Goal: Information Seeking & Learning: Learn about a topic

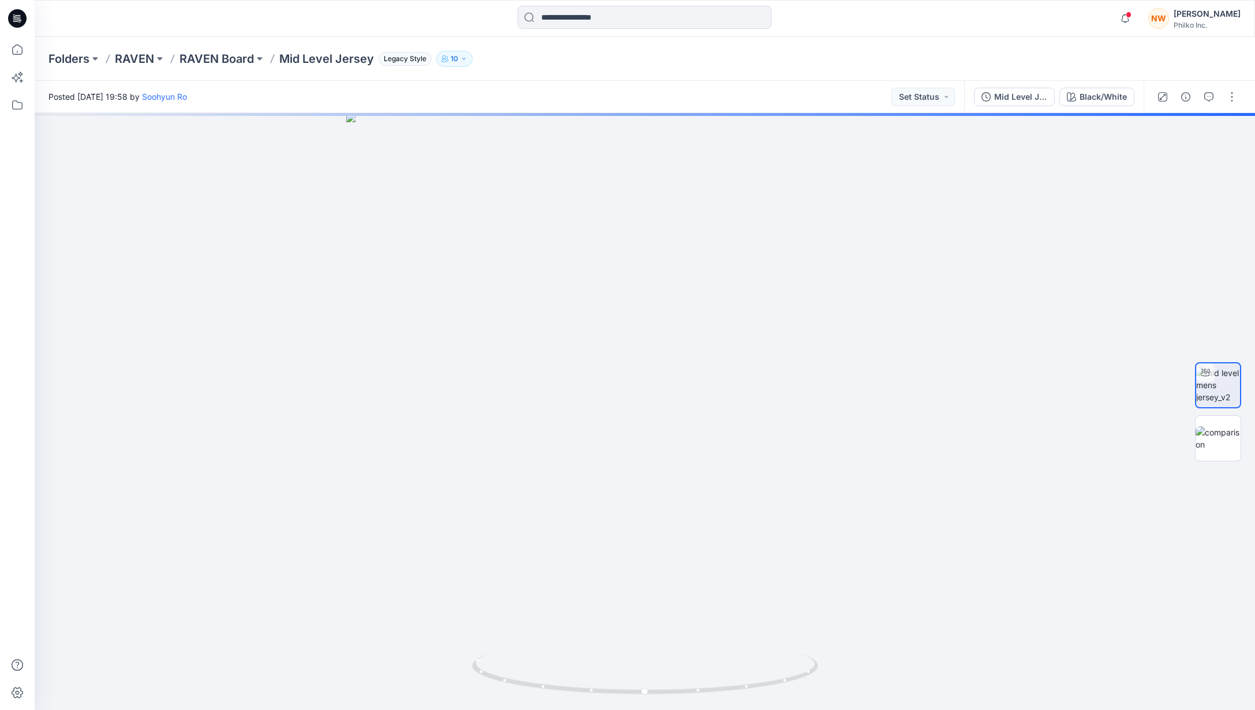
drag, startPoint x: 237, startPoint y: 63, endPoint x: 255, endPoint y: 81, distance: 25.3
click at [237, 63] on p "RAVEN Board" at bounding box center [216, 59] width 74 height 16
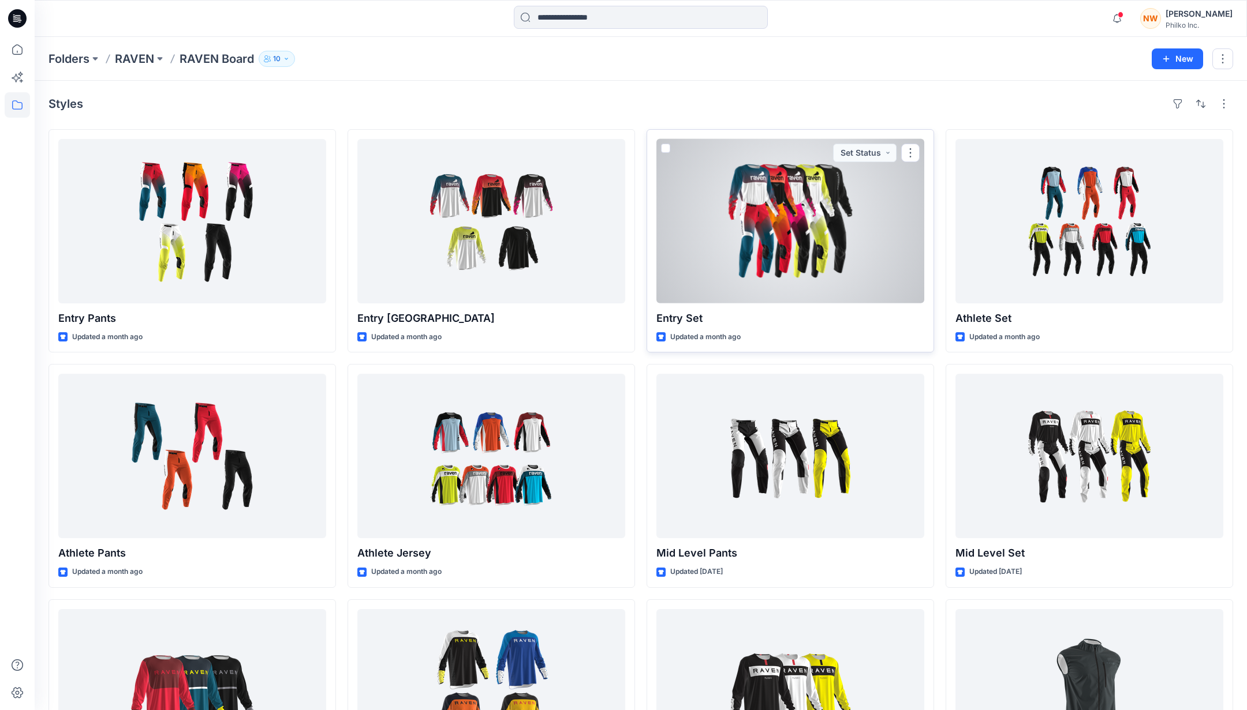
click at [781, 205] on div at bounding box center [790, 221] width 268 height 164
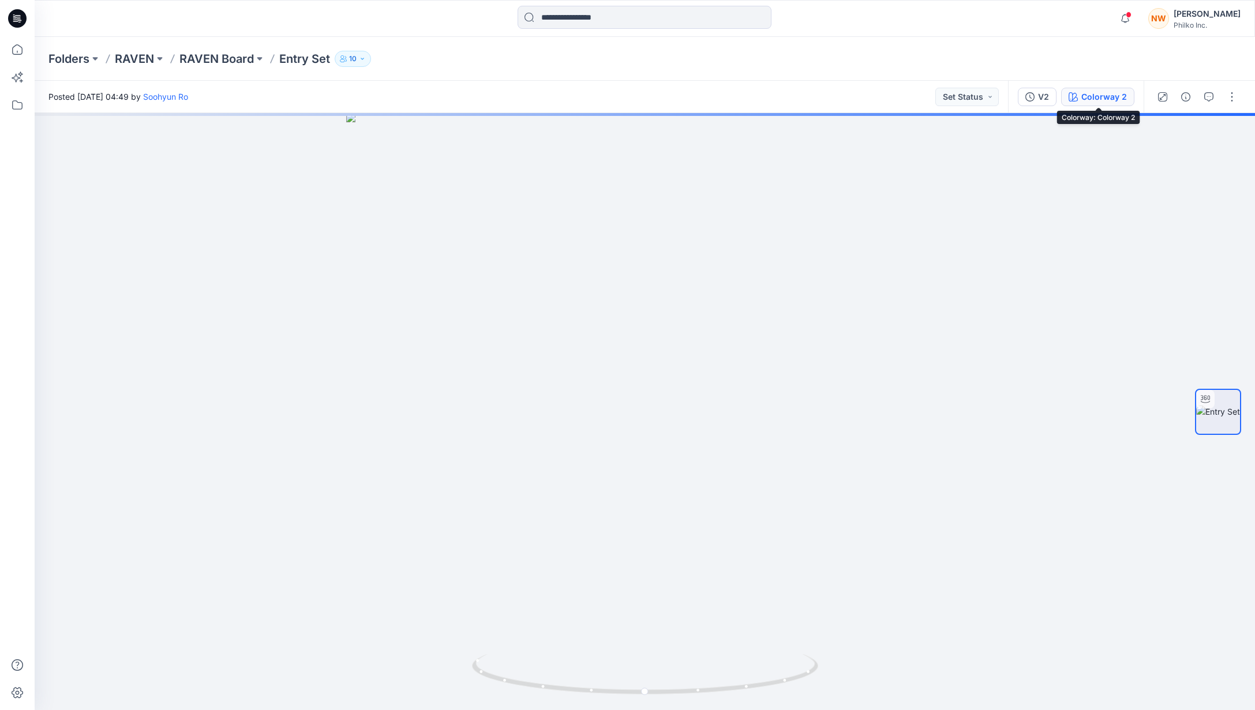
click at [1098, 100] on div "Colorway 2" at bounding box center [1105, 97] width 46 height 13
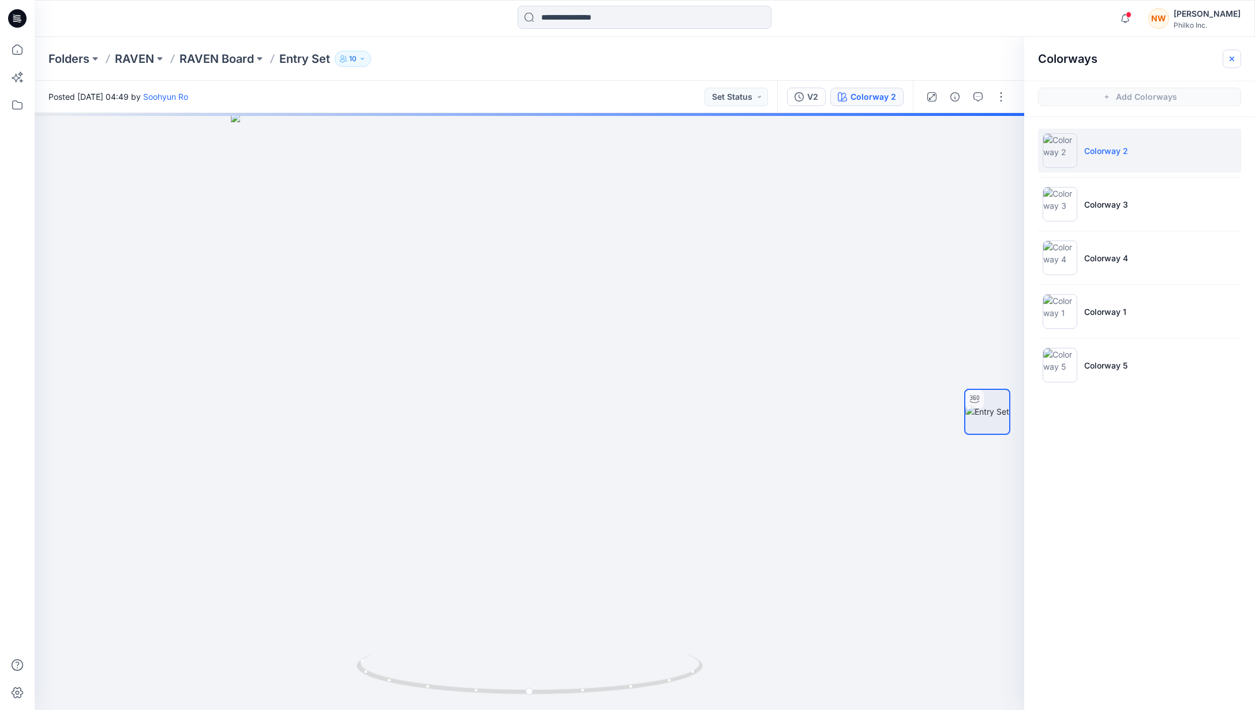
click at [1233, 60] on icon "button" at bounding box center [1232, 58] width 9 height 9
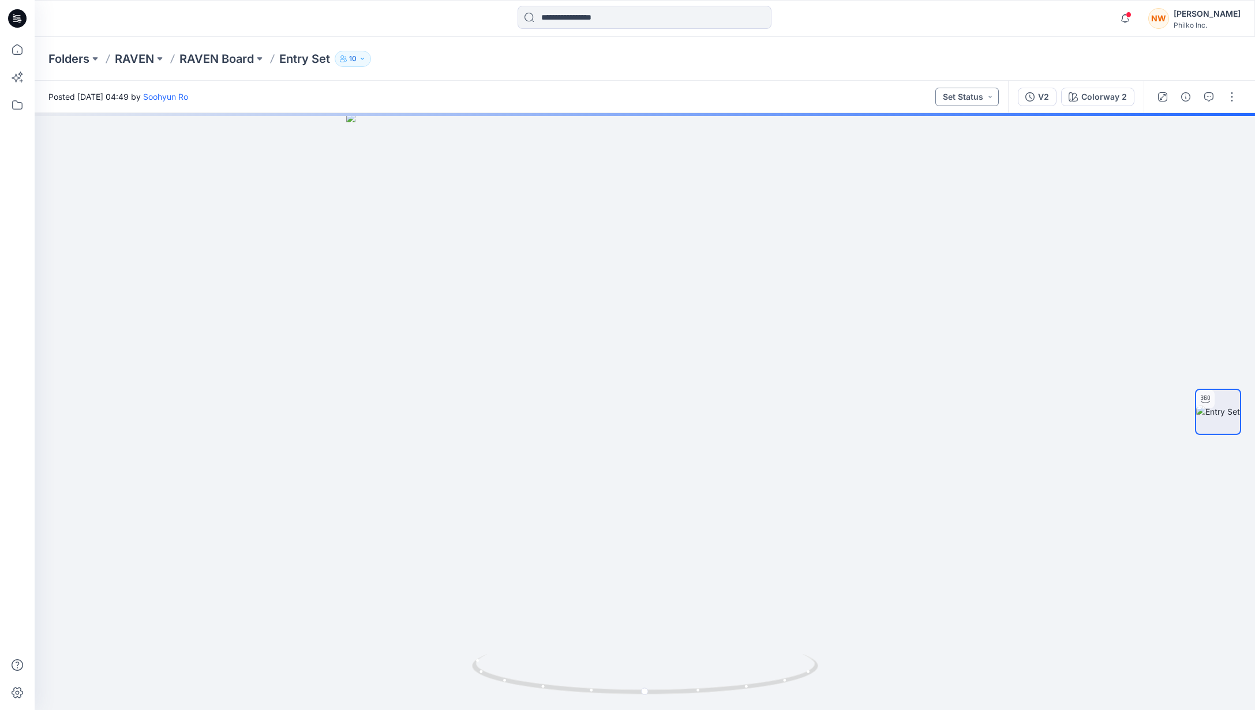
click at [990, 100] on button "Set Status" at bounding box center [967, 97] width 63 height 18
click at [990, 99] on button "Set Status" at bounding box center [967, 97] width 63 height 18
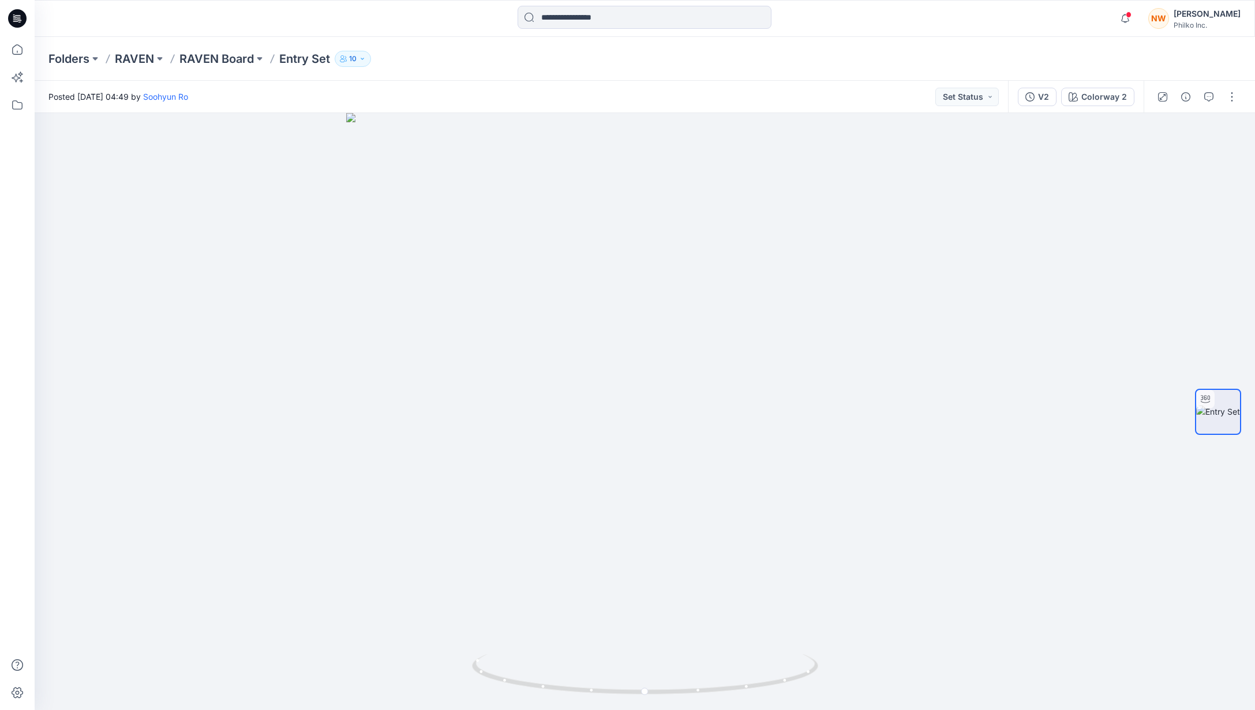
click at [363, 57] on icon "button" at bounding box center [362, 58] width 7 height 7
click at [915, 179] on div at bounding box center [645, 411] width 1221 height 597
click at [1106, 106] on div "V2 Colorway 2" at bounding box center [1076, 97] width 136 height 32
click at [1106, 101] on div "Colorway 2" at bounding box center [1105, 97] width 46 height 13
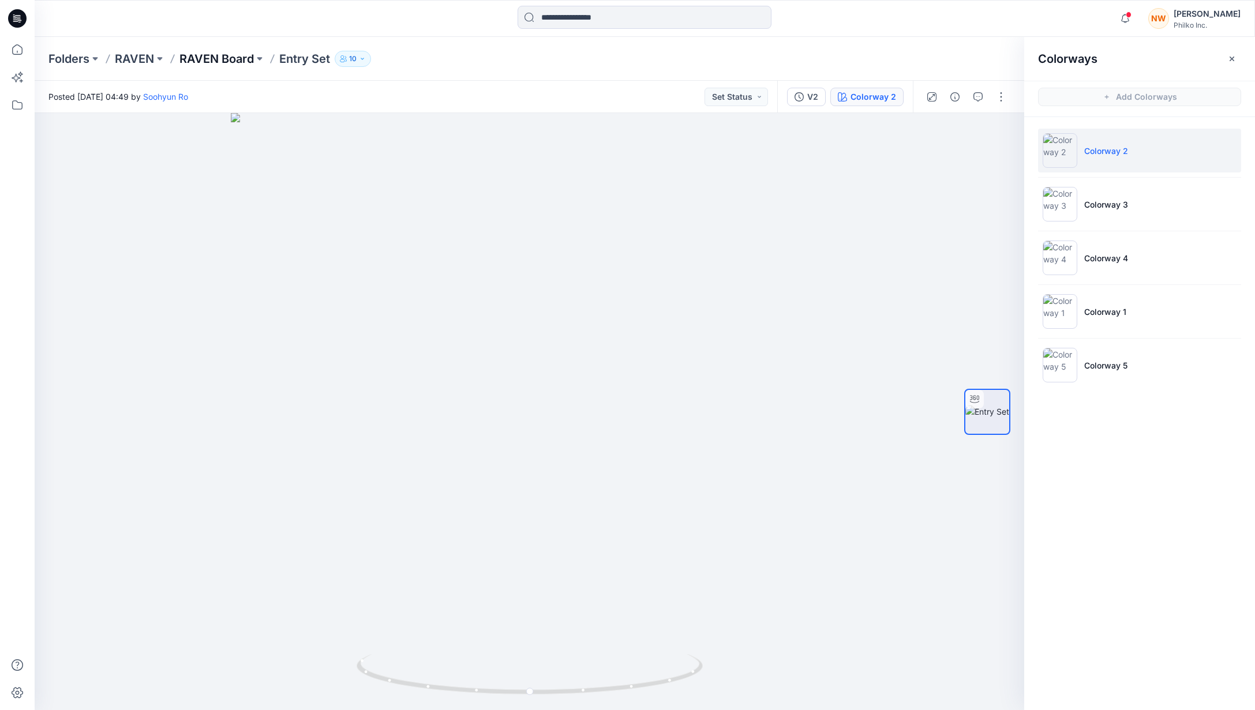
click at [219, 62] on p "RAVEN Board" at bounding box center [216, 59] width 74 height 16
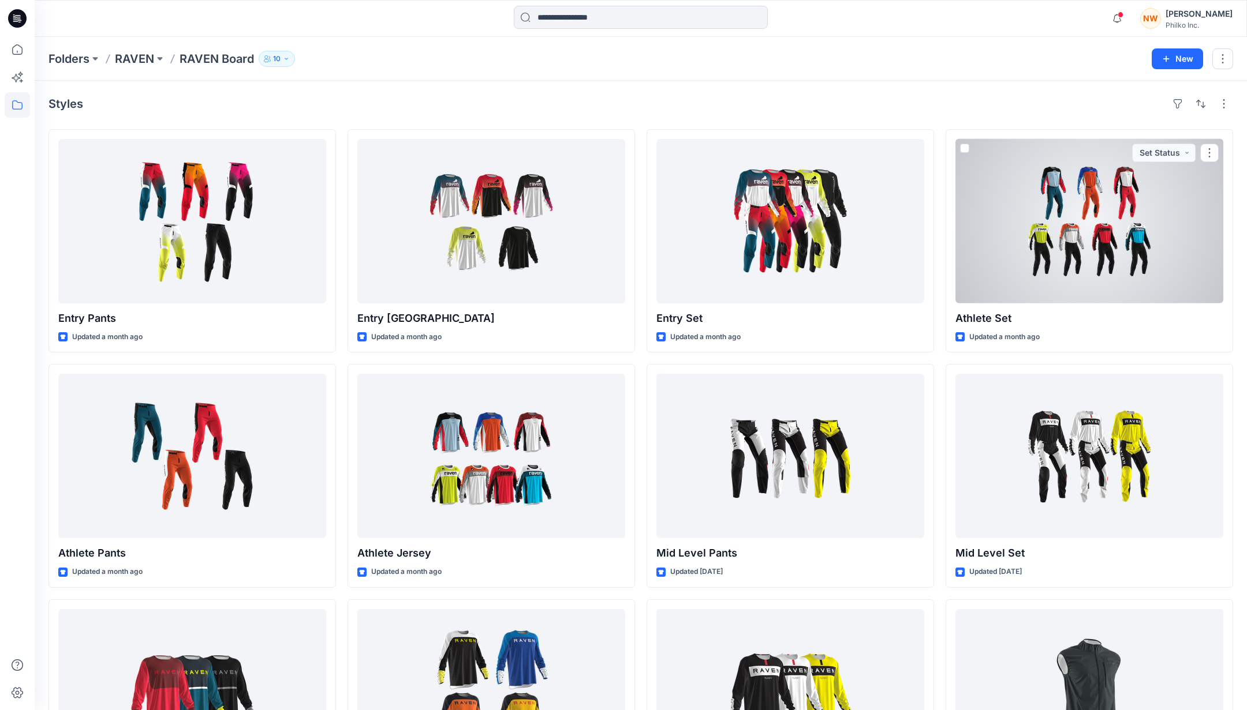
click at [1090, 237] on div at bounding box center [1089, 221] width 268 height 164
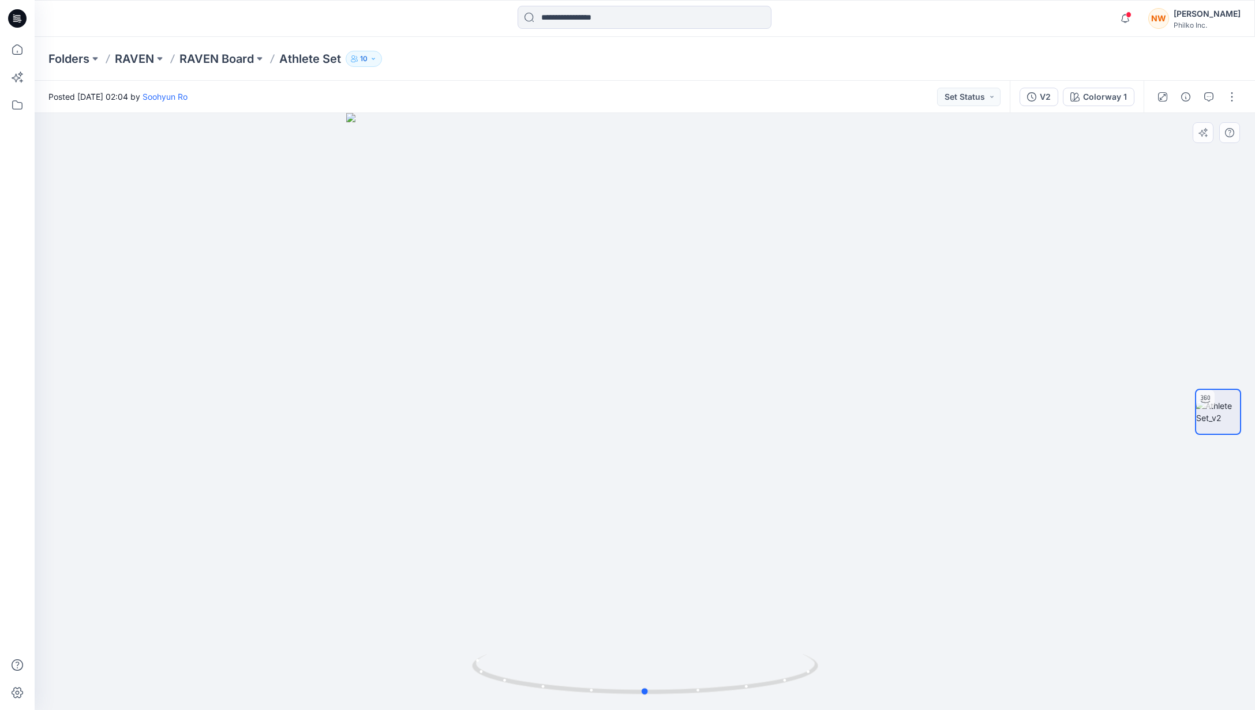
click at [429, 348] on div at bounding box center [645, 411] width 1221 height 597
click at [1115, 101] on div "Colorway 1" at bounding box center [1105, 97] width 44 height 13
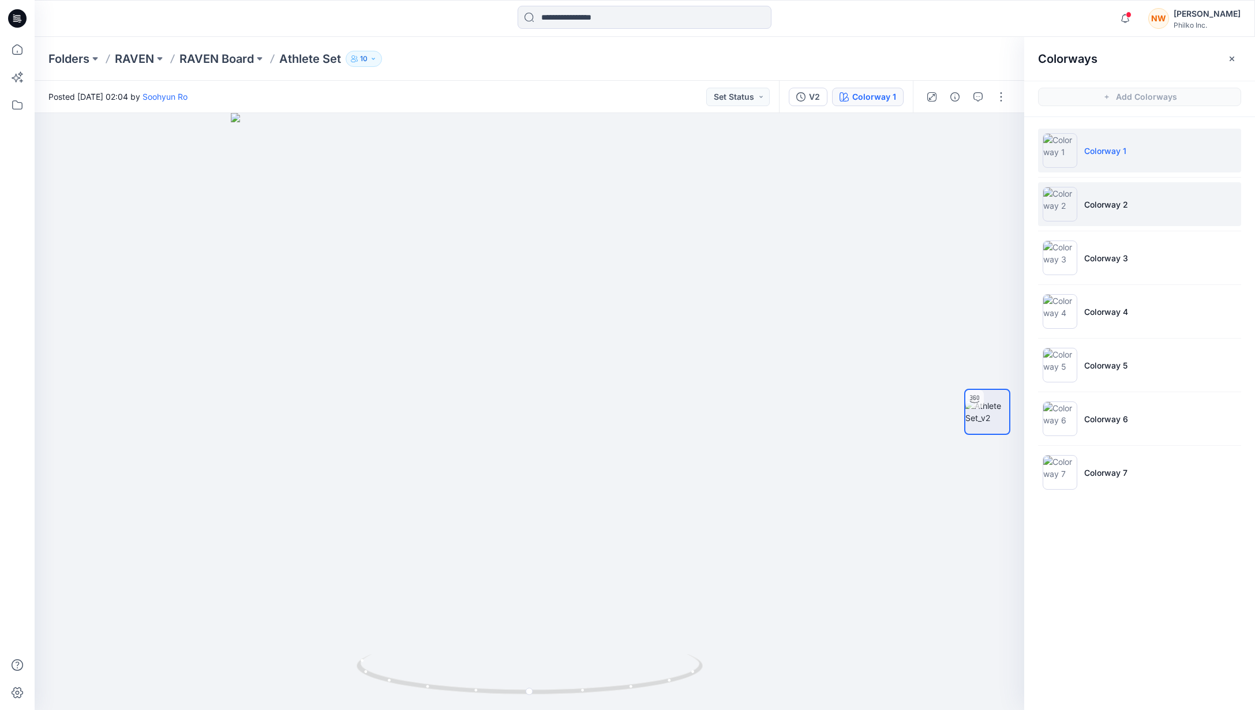
click at [1153, 214] on li "Colorway 2" at bounding box center [1139, 204] width 203 height 44
drag, startPoint x: 407, startPoint y: 417, endPoint x: 411, endPoint y: 410, distance: 7.5
click at [407, 417] on div at bounding box center [530, 411] width 990 height 597
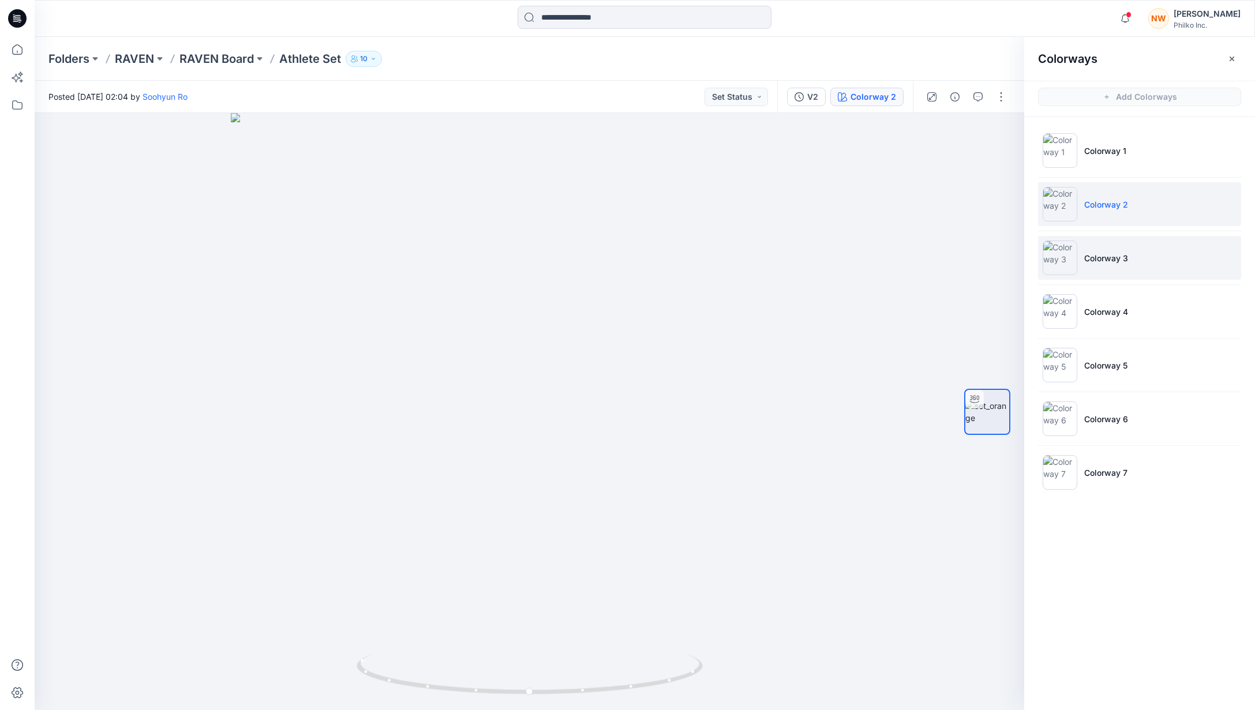
click at [1117, 259] on p "Colorway 3" at bounding box center [1106, 258] width 44 height 12
click at [404, 317] on div at bounding box center [530, 411] width 990 height 597
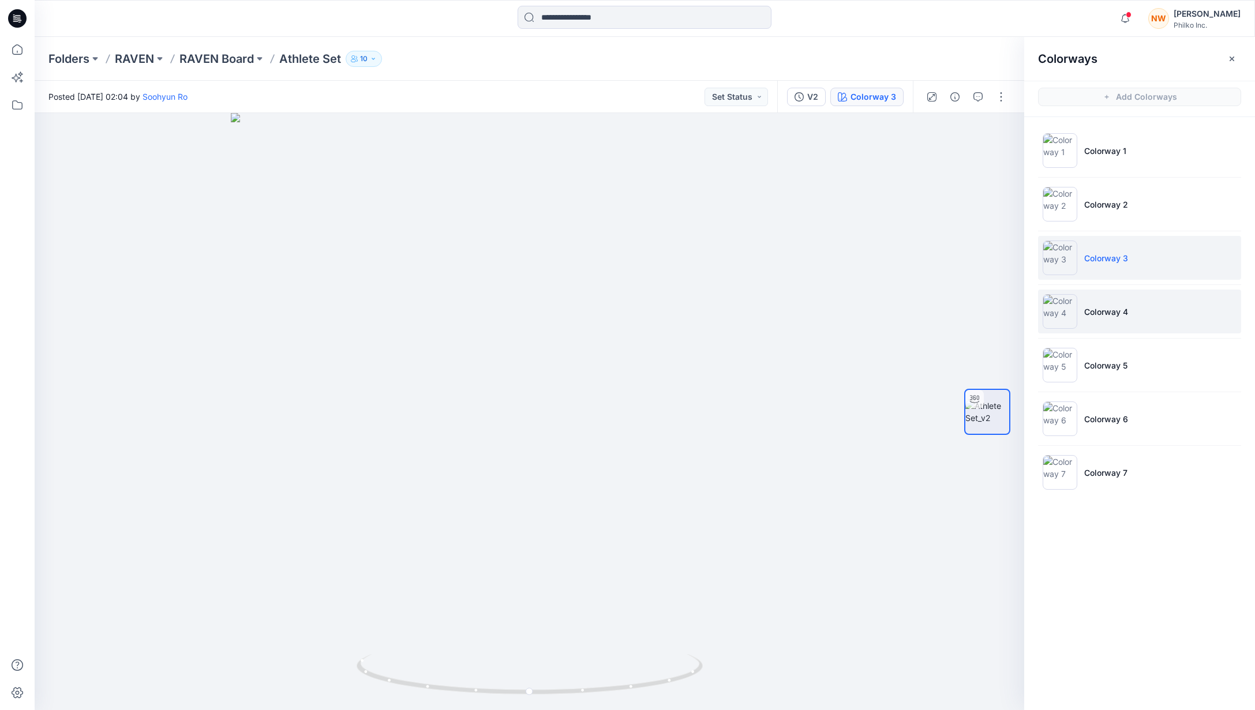
click at [1143, 306] on li "Colorway 4" at bounding box center [1139, 312] width 203 height 44
drag, startPoint x: 275, startPoint y: 300, endPoint x: 393, endPoint y: 300, distance: 117.7
click at [276, 300] on div at bounding box center [530, 411] width 990 height 597
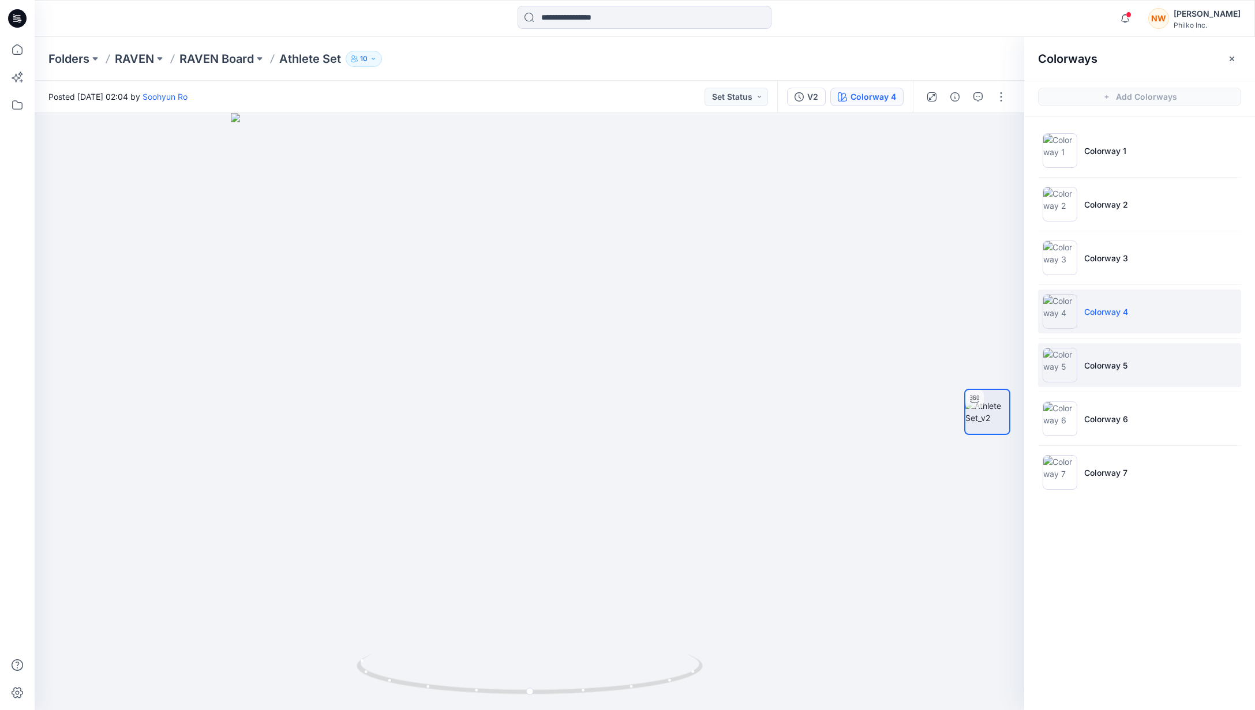
click at [1136, 361] on li "Colorway 5" at bounding box center [1139, 365] width 203 height 44
click at [343, 443] on div at bounding box center [530, 411] width 990 height 597
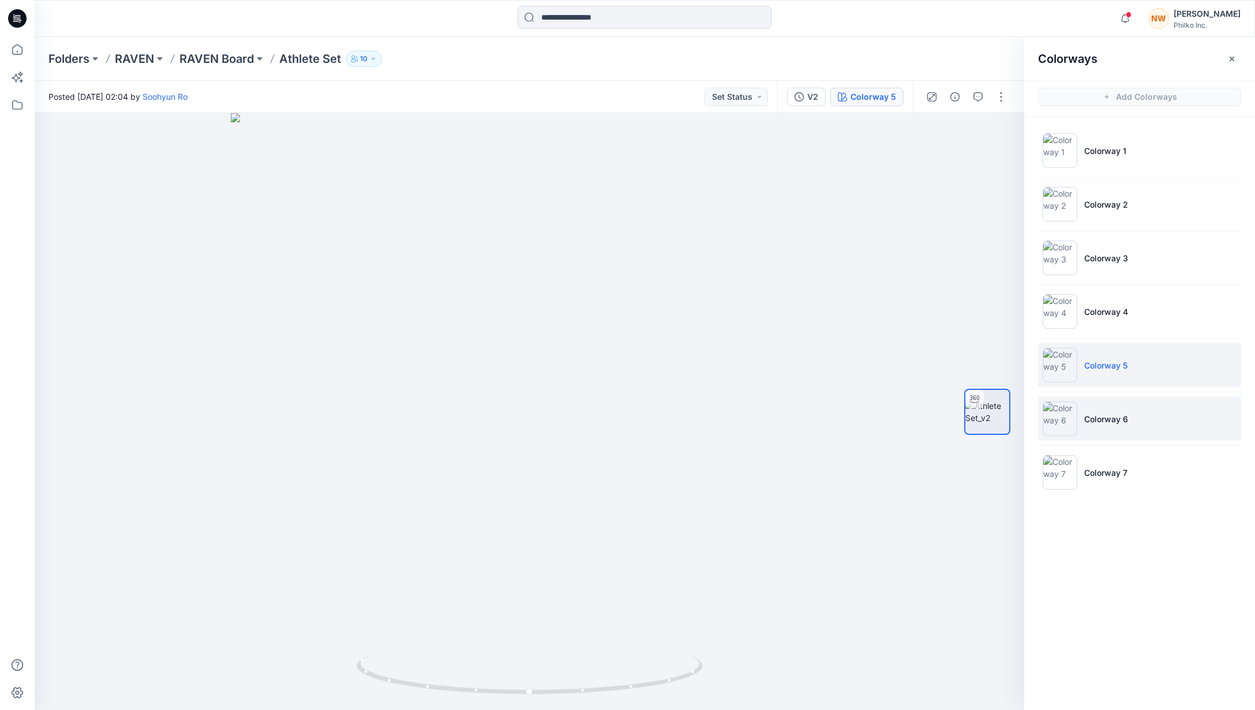
click at [1136, 413] on li "Colorway 6" at bounding box center [1139, 419] width 203 height 44
click at [1139, 422] on li "Colorway 6" at bounding box center [1139, 419] width 203 height 44
click at [375, 349] on div at bounding box center [530, 411] width 990 height 597
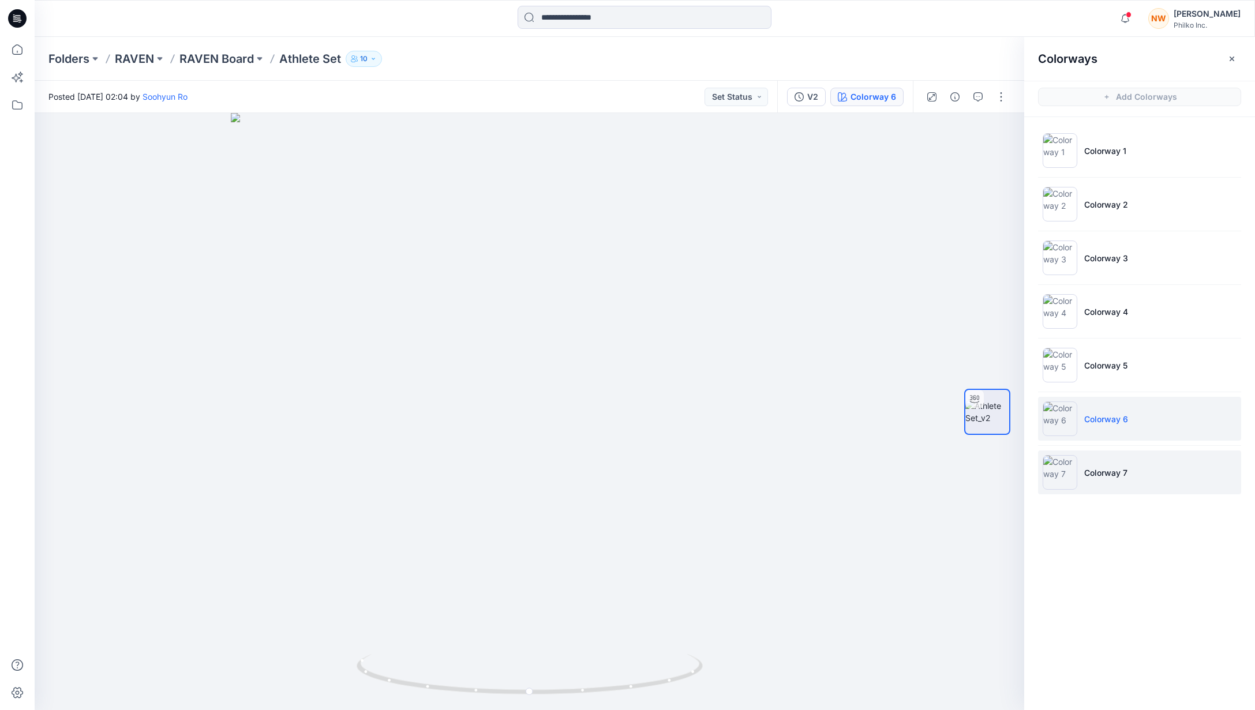
click at [1098, 483] on li "Colorway 7" at bounding box center [1139, 473] width 203 height 44
click at [1124, 476] on p "Colorway 7" at bounding box center [1105, 473] width 43 height 12
click at [285, 315] on div at bounding box center [530, 411] width 990 height 597
click at [207, 57] on p "RAVEN Board" at bounding box center [216, 59] width 74 height 16
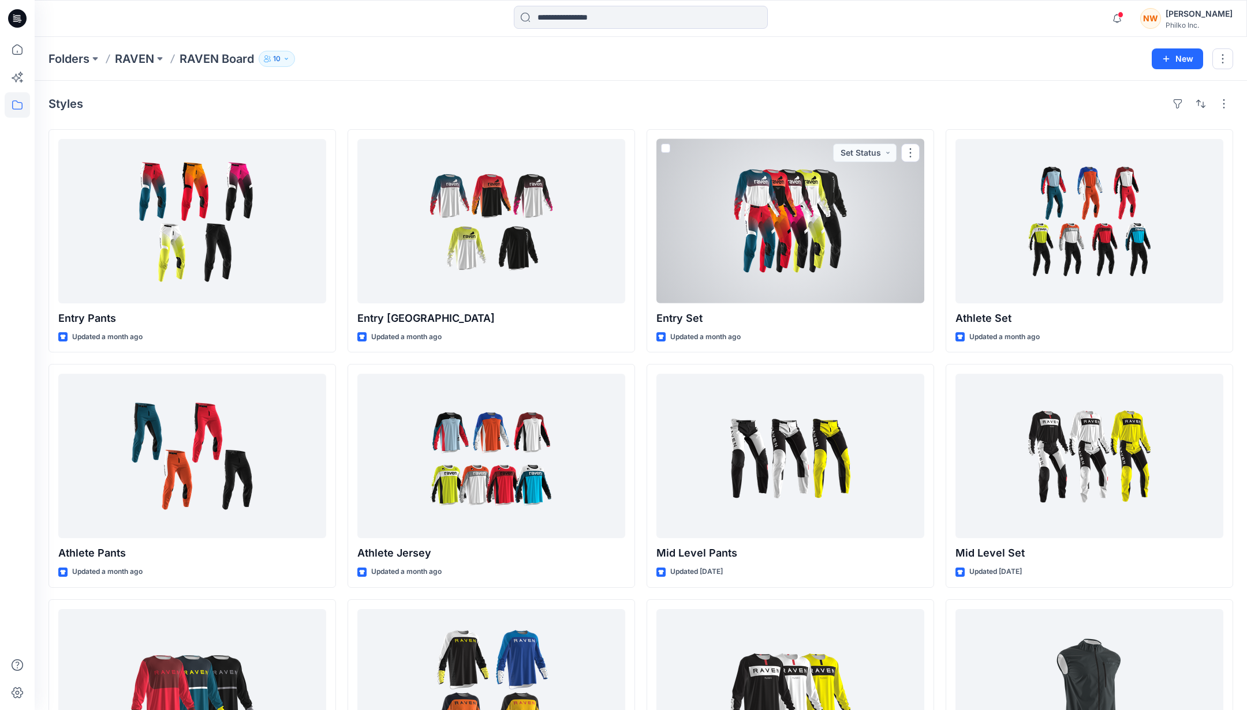
click at [781, 250] on div at bounding box center [790, 221] width 268 height 164
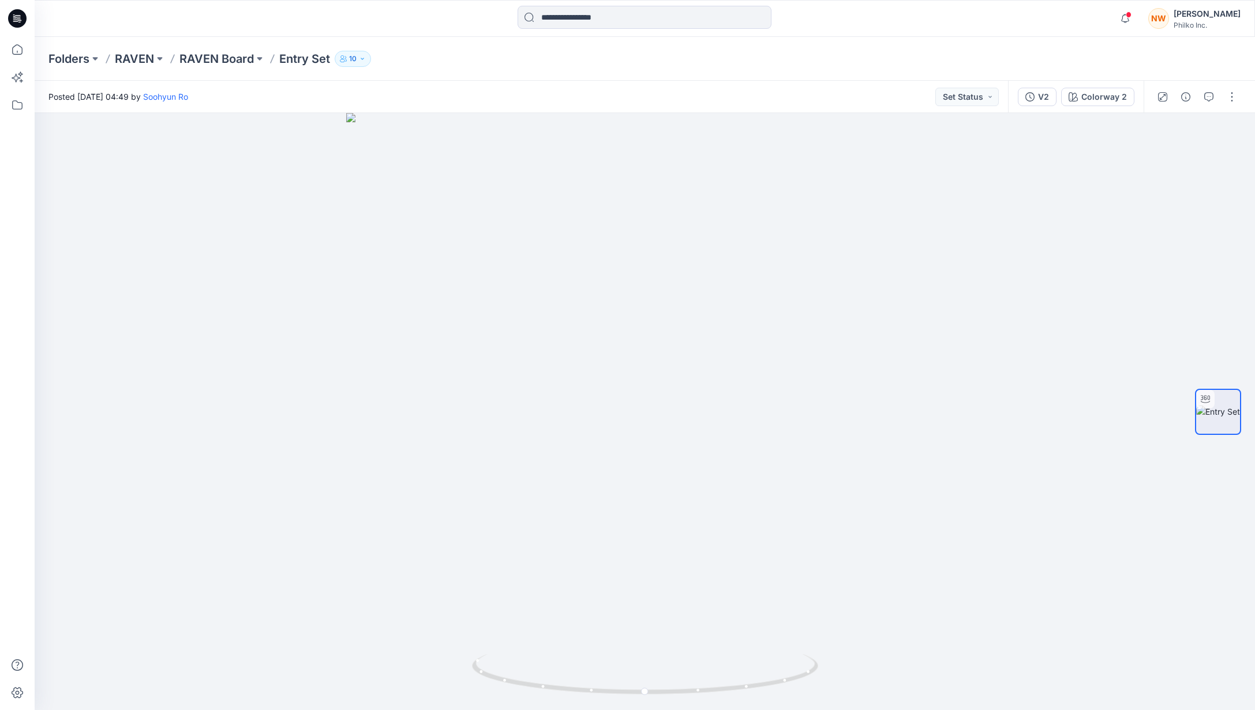
click at [1089, 108] on div "V2 Colorway 2" at bounding box center [1076, 97] width 136 height 32
click at [1090, 106] on div "V2 Colorway 2" at bounding box center [1076, 97] width 136 height 32
click at [1090, 103] on div "Colorway 2" at bounding box center [1105, 97] width 46 height 13
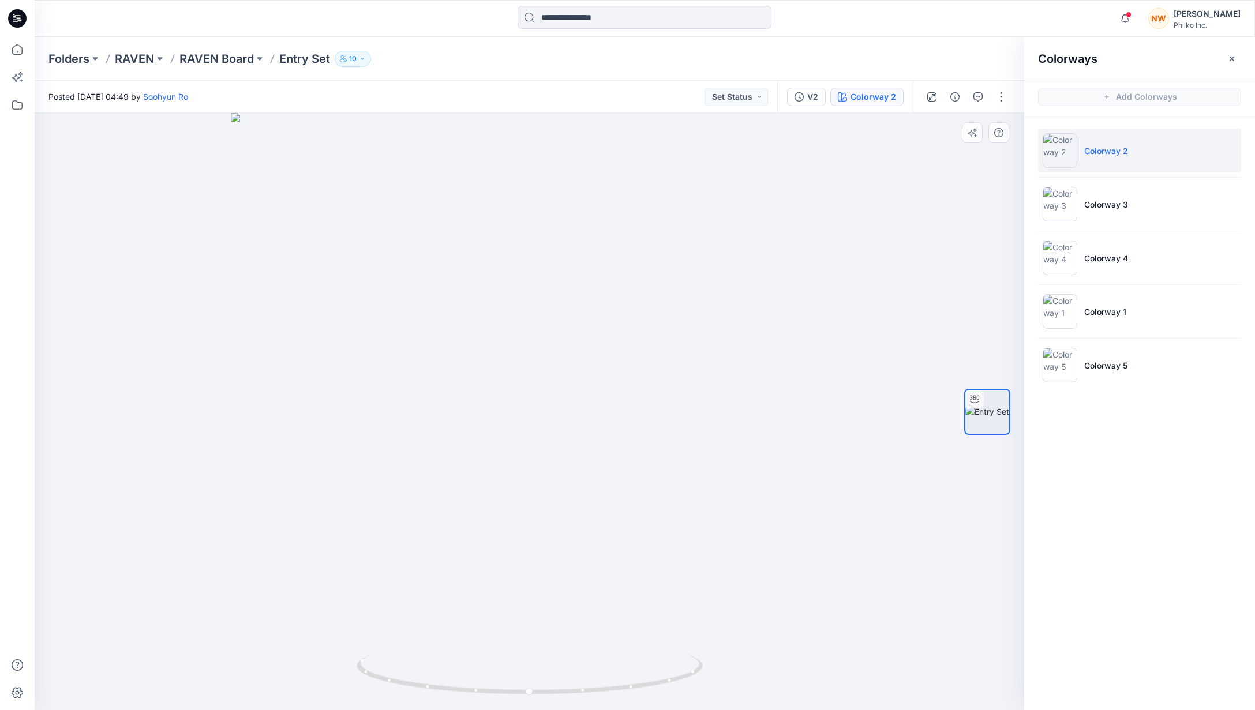
click at [263, 403] on div at bounding box center [530, 411] width 990 height 597
click at [1128, 192] on li "Colorway 3" at bounding box center [1139, 204] width 203 height 44
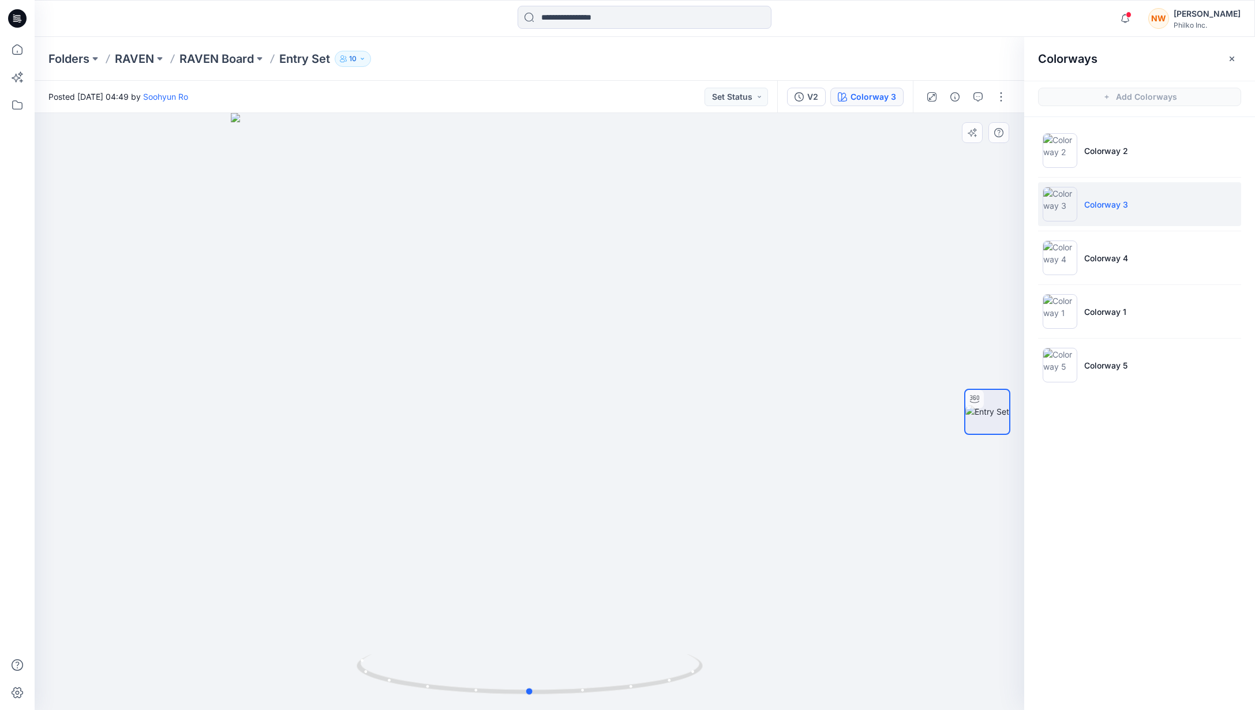
click at [376, 282] on div at bounding box center [530, 411] width 990 height 597
click at [1121, 266] on li "Colorway 4" at bounding box center [1139, 258] width 203 height 44
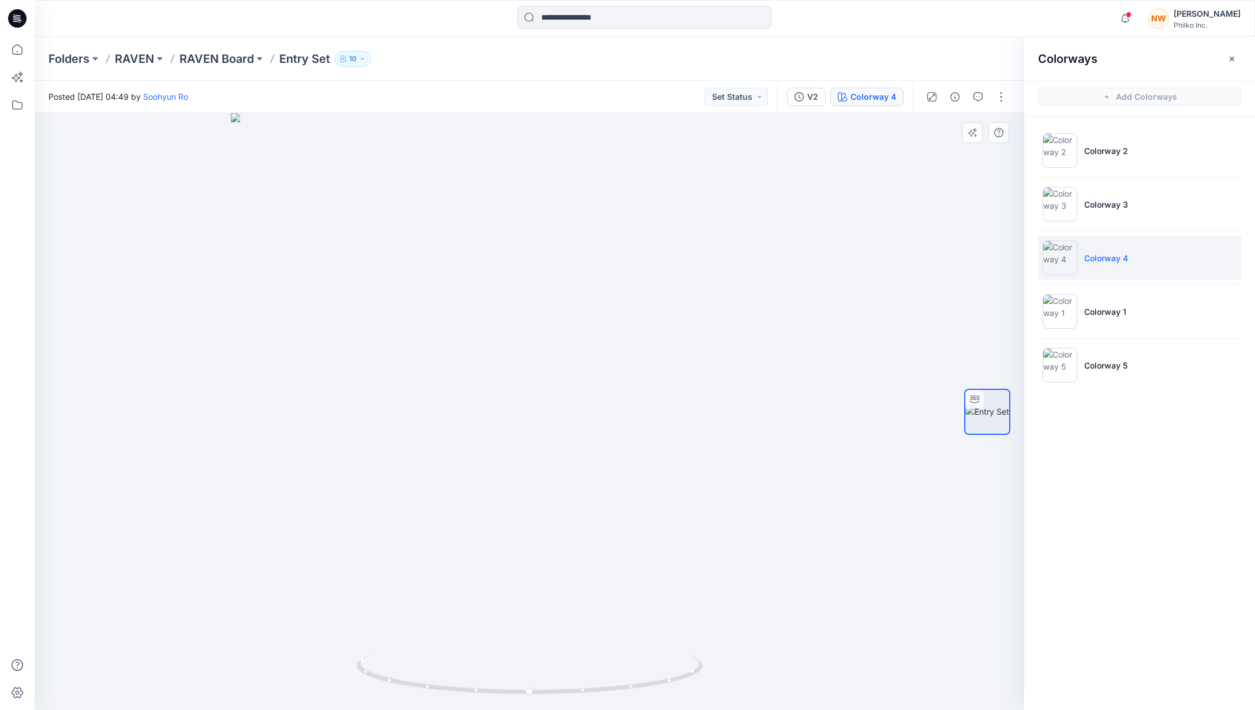
click at [383, 395] on div at bounding box center [530, 411] width 990 height 597
click at [1144, 303] on li "Colorway 1" at bounding box center [1139, 312] width 203 height 44
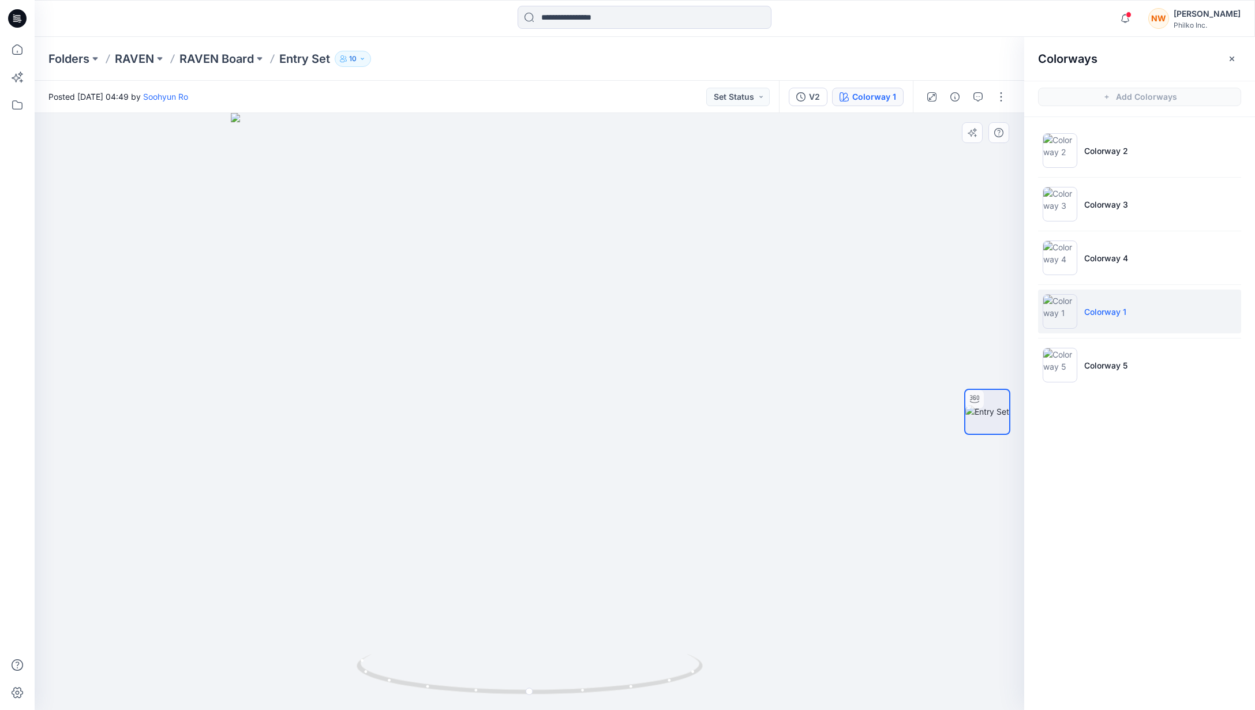
click at [431, 470] on div at bounding box center [530, 411] width 990 height 597
click at [1167, 359] on li "Colorway 5" at bounding box center [1139, 365] width 203 height 44
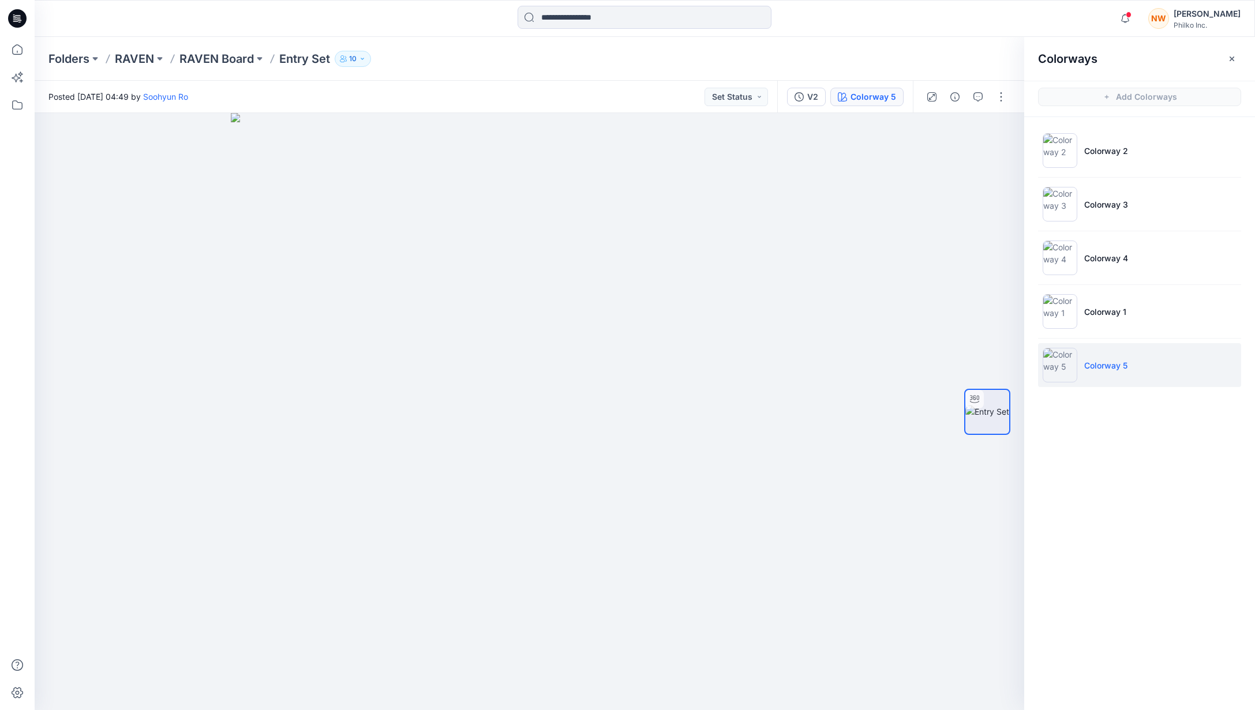
click at [1123, 382] on li "Colorway 5" at bounding box center [1139, 365] width 203 height 44
